Goal: Task Accomplishment & Management: Manage account settings

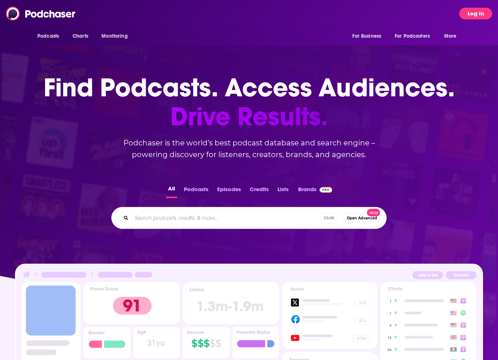
click at [475, 12] on button "Log In" at bounding box center [475, 14] width 33 height 12
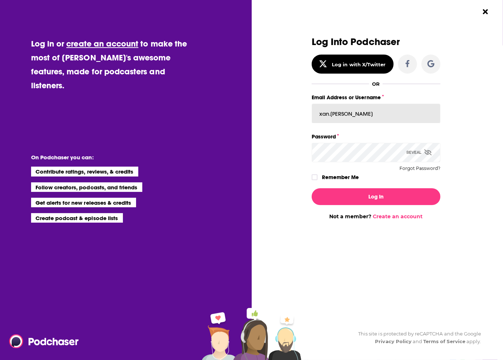
click at [359, 110] on input "xan.[PERSON_NAME]" at bounding box center [376, 114] width 129 height 20
type input "[PERSON_NAME][EMAIL_ADDRESS][PERSON_NAME][DOMAIN_NAME]"
click at [430, 153] on icon "Dialog" at bounding box center [428, 152] width 7 height 6
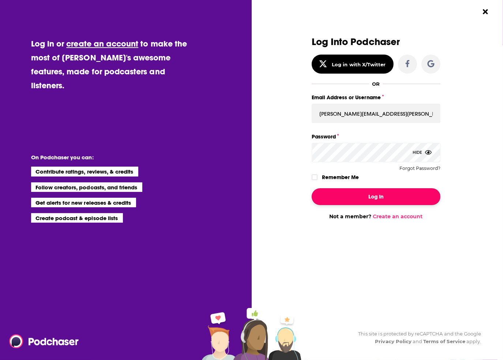
click at [388, 194] on button "Log In" at bounding box center [376, 196] width 129 height 17
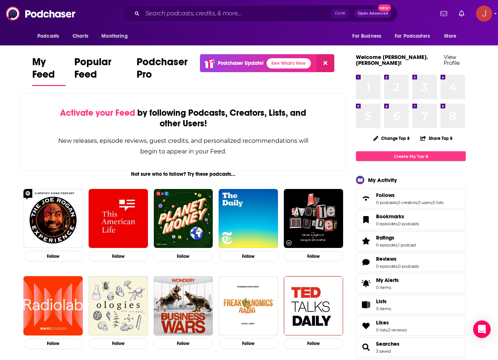
click at [492, 12] on img "Logged in as joseph.bonafede" at bounding box center [484, 13] width 16 height 16
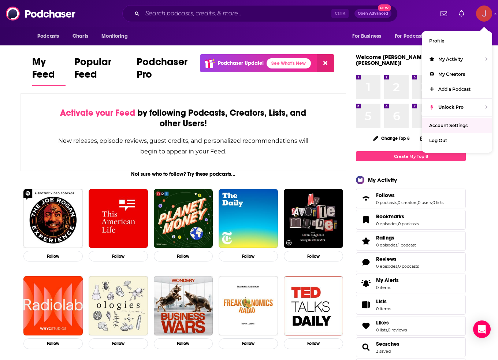
click at [455, 124] on span "Account Settings" at bounding box center [448, 125] width 38 height 5
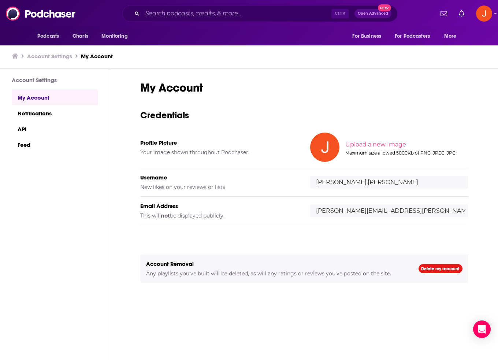
drag, startPoint x: 377, startPoint y: 181, endPoint x: 286, endPoint y: 180, distance: 91.9
click at [286, 180] on div "Username New likes on your reviews or lists [PERSON_NAME].[PERSON_NAME]" at bounding box center [304, 182] width 328 height 29
click at [416, 210] on input "[PERSON_NAME][EMAIL_ADDRESS][PERSON_NAME][DOMAIN_NAME]" at bounding box center [389, 210] width 158 height 13
drag, startPoint x: 430, startPoint y: 210, endPoint x: 418, endPoint y: 214, distance: 12.2
click at [419, 214] on input "[PERSON_NAME][EMAIL_ADDRESS][PERSON_NAME][DOMAIN_NAME]" at bounding box center [389, 210] width 158 height 13
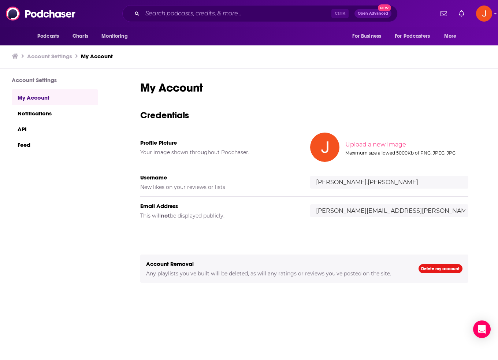
click at [278, 231] on div "My Account Credentials Profile Picture Your image shown throughout Podchaser. U…" at bounding box center [304, 226] width 328 height 291
drag, startPoint x: 371, startPoint y: 210, endPoint x: 413, endPoint y: 212, distance: 41.8
click at [413, 212] on input "[PERSON_NAME][EMAIL_ADDRESS][PERSON_NAME][DOMAIN_NAME]" at bounding box center [389, 210] width 158 height 13
type input "[PERSON_NAME][EMAIL_ADDRESS][PERSON_NAME][DOMAIN_NAME]"
click at [366, 312] on div "My Account Credentials Profile Picture Your image shown throughout Podchaser. U…" at bounding box center [304, 226] width 328 height 291
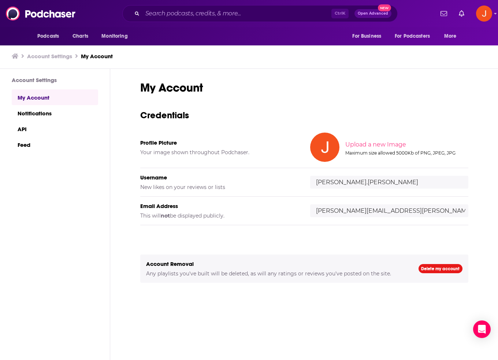
click at [296, 238] on div "My Account Credentials Profile Picture Your image shown throughout Podchaser. U…" at bounding box center [304, 226] width 328 height 291
drag, startPoint x: 370, startPoint y: 209, endPoint x: 394, endPoint y: 216, distance: 24.8
click at [385, 210] on input "[PERSON_NAME][EMAIL_ADDRESS][PERSON_NAME][DOMAIN_NAME]" at bounding box center [389, 210] width 158 height 13
click at [400, 97] on div "My Account Credentials Profile Picture Your image shown throughout Podchaser. U…" at bounding box center [304, 226] width 328 height 291
click at [487, 14] on img "Logged in as joseph.bonafede" at bounding box center [484, 13] width 16 height 16
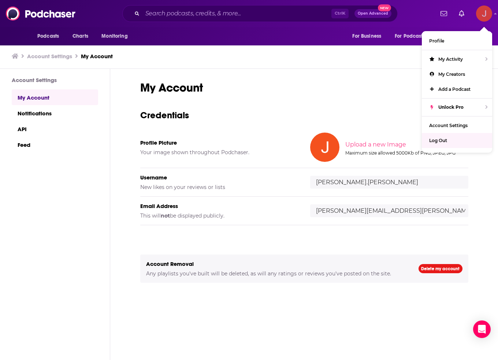
click at [455, 140] on div "Log Out" at bounding box center [457, 140] width 70 height 15
